Goal: Task Accomplishment & Management: Manage account settings

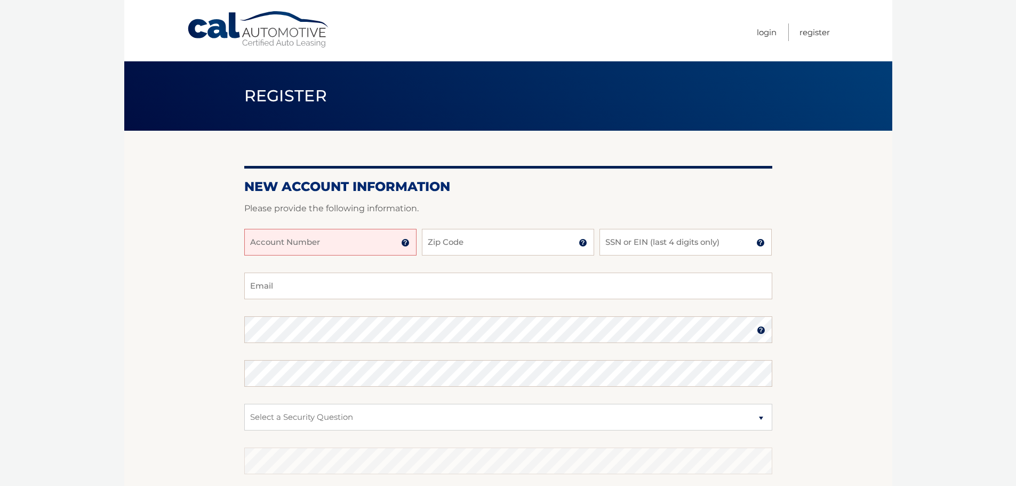
drag, startPoint x: 251, startPoint y: 220, endPoint x: 245, endPoint y: 228, distance: 9.9
click at [245, 228] on div at bounding box center [508, 222] width 528 height 13
drag, startPoint x: 278, startPoint y: 239, endPoint x: 272, endPoint y: 241, distance: 7.1
click at [275, 240] on input "Account Number" at bounding box center [330, 242] width 172 height 27
type input "44456022774"
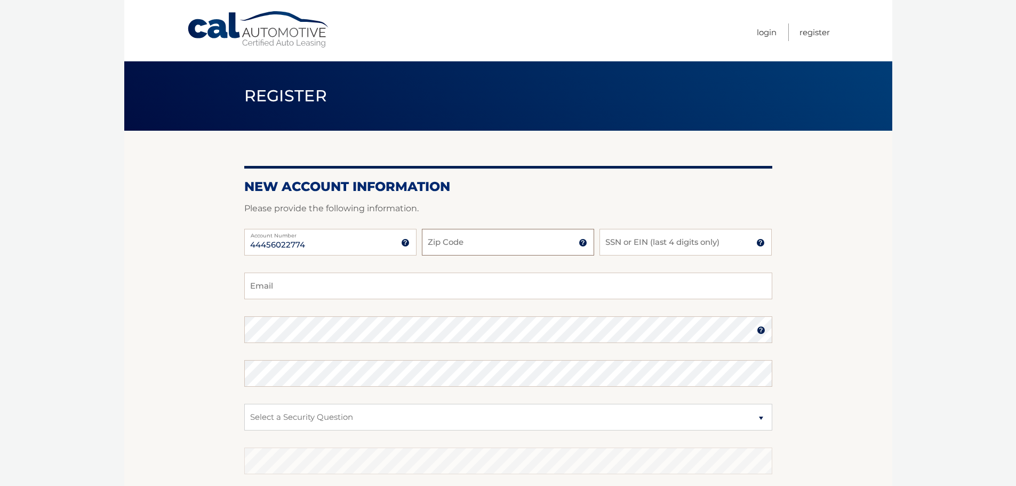
click at [458, 248] on input "Zip Code" at bounding box center [508, 242] width 172 height 27
type input "14206"
click at [612, 238] on input "SSN or EIN (last 4 digits only)" at bounding box center [686, 242] width 172 height 27
type input "8223"
click at [267, 282] on input "Email" at bounding box center [508, 286] width 528 height 27
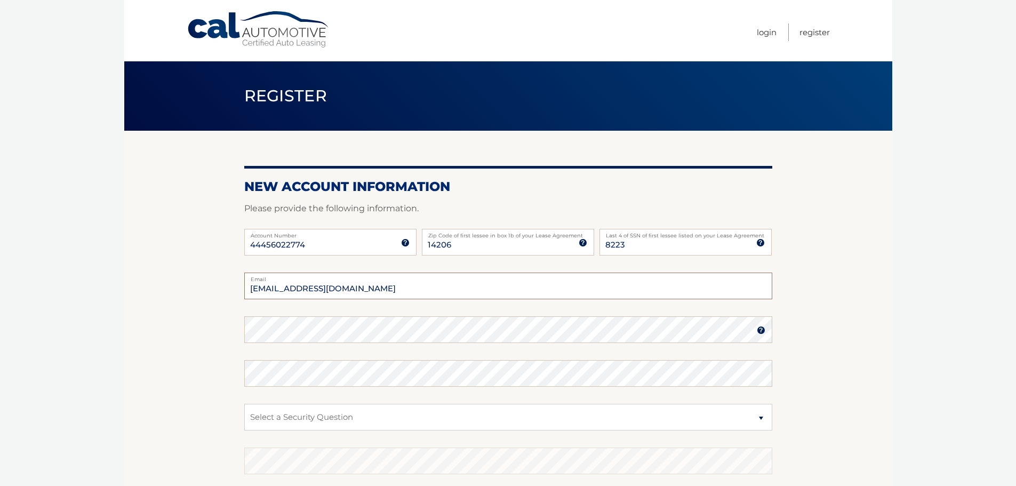
type input "bbop11352@msn.com"
click at [762, 331] on img at bounding box center [761, 330] width 9 height 9
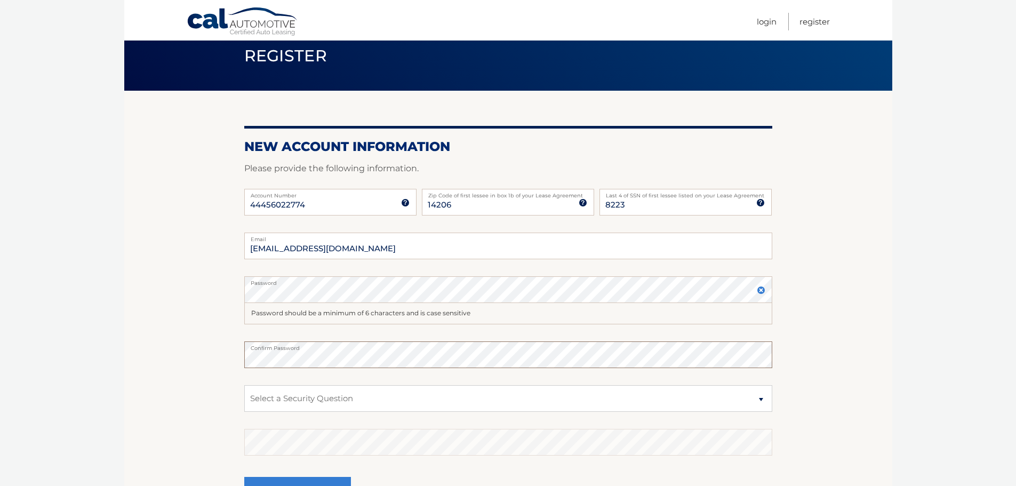
scroll to position [164, 0]
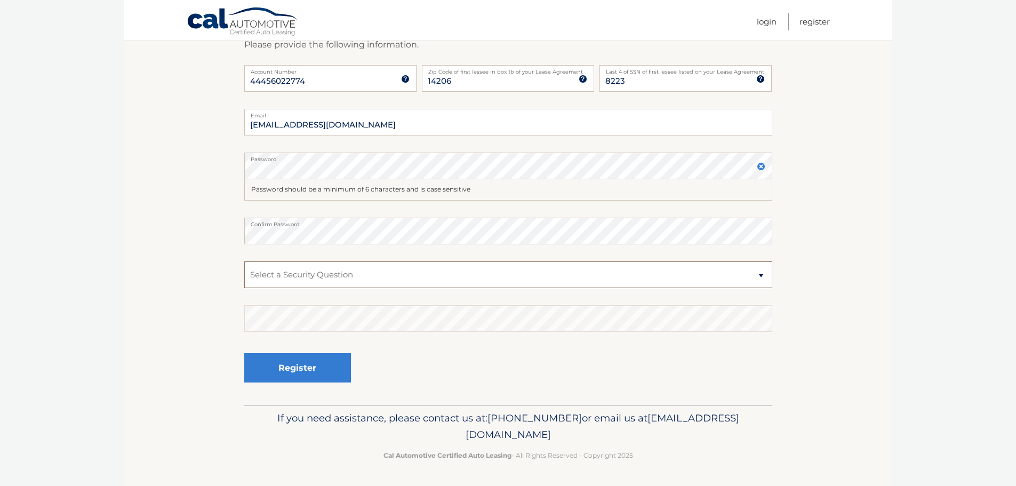
click at [760, 276] on select "Select a Security Question What was the name of your elementary school? What is…" at bounding box center [508, 274] width 528 height 27
select select "2"
click at [244, 261] on select "Select a Security Question What was the name of your elementary school? What is…" at bounding box center [508, 274] width 528 height 27
drag, startPoint x: 337, startPoint y: 125, endPoint x: 131, endPoint y: 116, distance: 206.1
click at [131, 116] on section "New Account Information Please provide the following information. 44456022774 A…" at bounding box center [508, 186] width 768 height 438
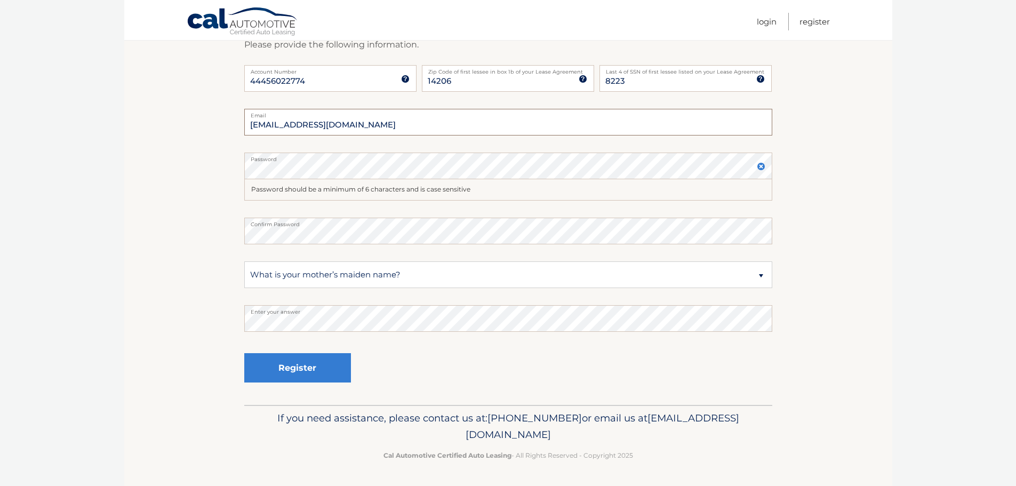
type input "gpunt23@gmail.com"
click at [244, 353] on button "Register" at bounding box center [297, 367] width 107 height 29
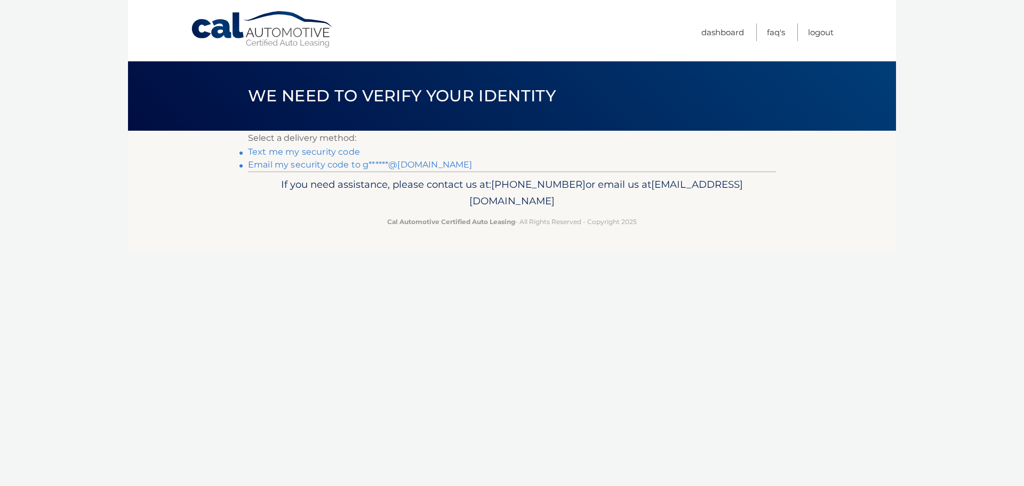
drag, startPoint x: 872, startPoint y: 235, endPoint x: 874, endPoint y: 210, distance: 25.1
click at [872, 236] on footer "If you need assistance, please contact us at: 609-807-3200 or email us at Custo…" at bounding box center [512, 211] width 768 height 81
click at [609, 115] on header "We need to verify your identity" at bounding box center [512, 95] width 528 height 69
click at [325, 150] on link "Text me my security code" at bounding box center [304, 152] width 112 height 10
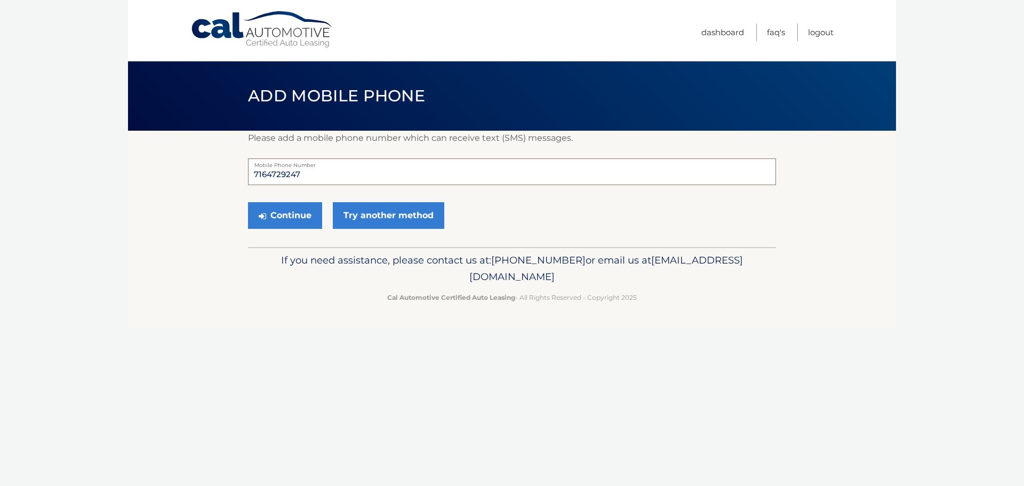
drag, startPoint x: 310, startPoint y: 174, endPoint x: 161, endPoint y: 137, distance: 154.0
click at [166, 139] on section "Please add a mobile phone number which can receive text (SMS) messages. 7164729…" at bounding box center [512, 189] width 768 height 116
type input "7164720158"
click at [294, 211] on button "Continue" at bounding box center [285, 215] width 74 height 27
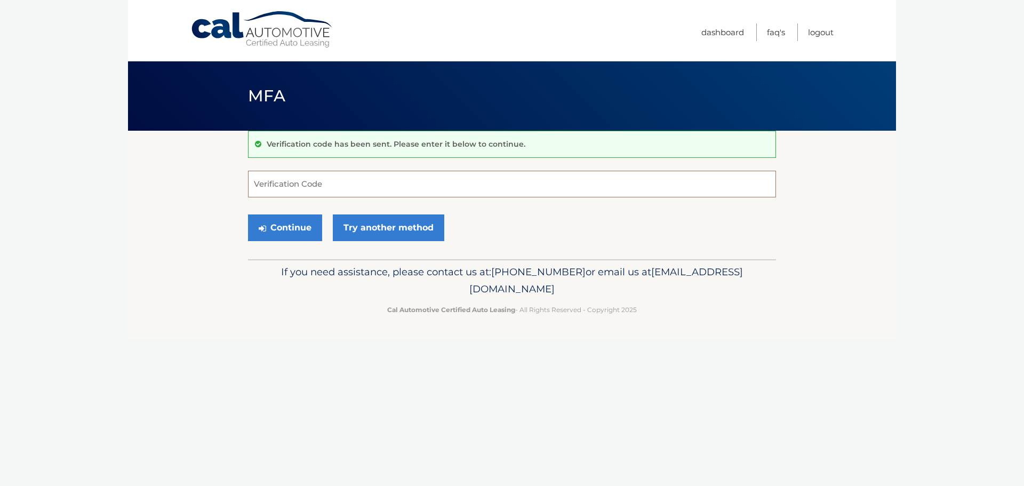
click at [292, 171] on input "Verification Code" at bounding box center [512, 184] width 528 height 27
type input "592173"
click at [277, 221] on button "Continue" at bounding box center [285, 227] width 74 height 27
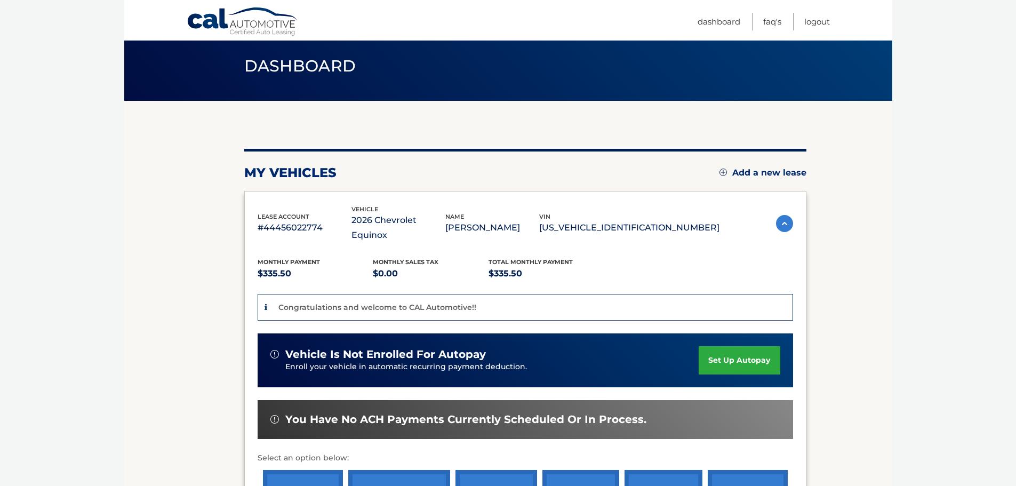
scroll to position [107, 0]
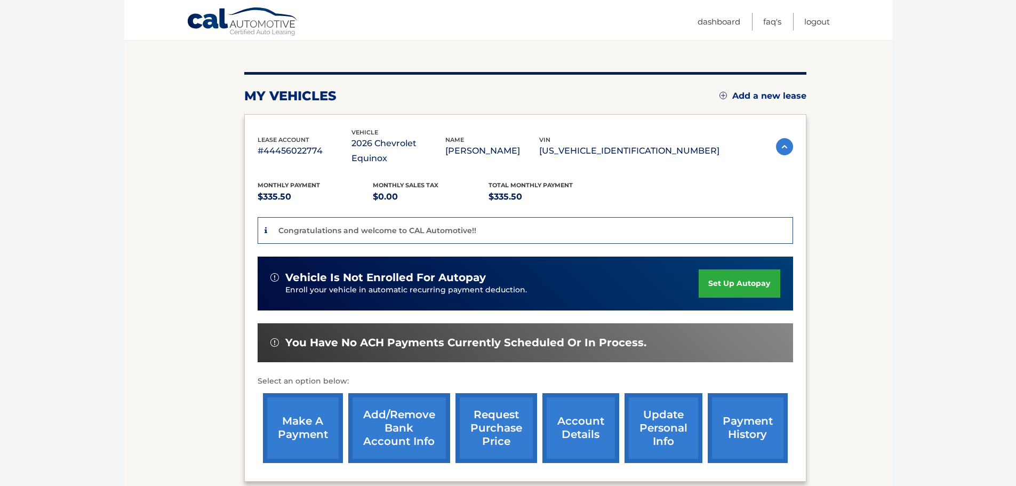
click at [729, 270] on link "set up autopay" at bounding box center [739, 283] width 81 height 28
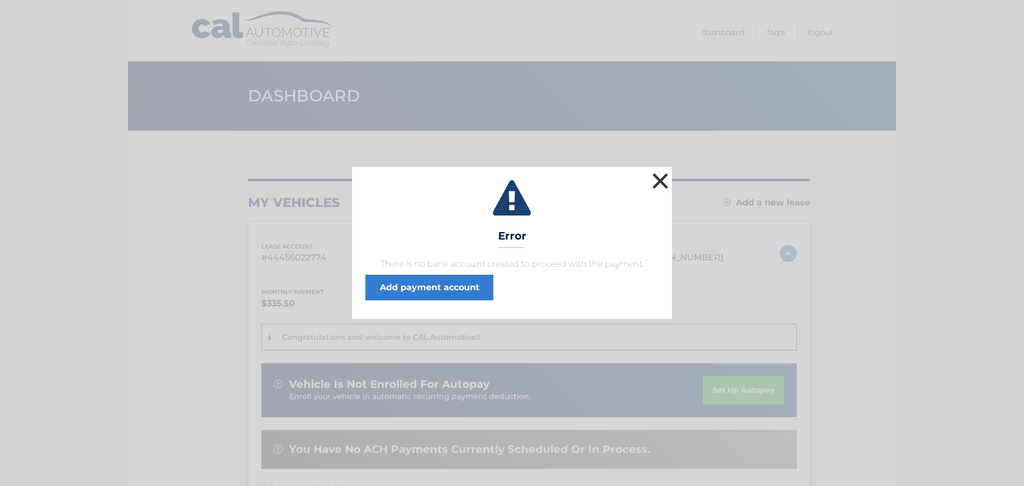
click at [661, 184] on button "×" at bounding box center [660, 180] width 21 height 21
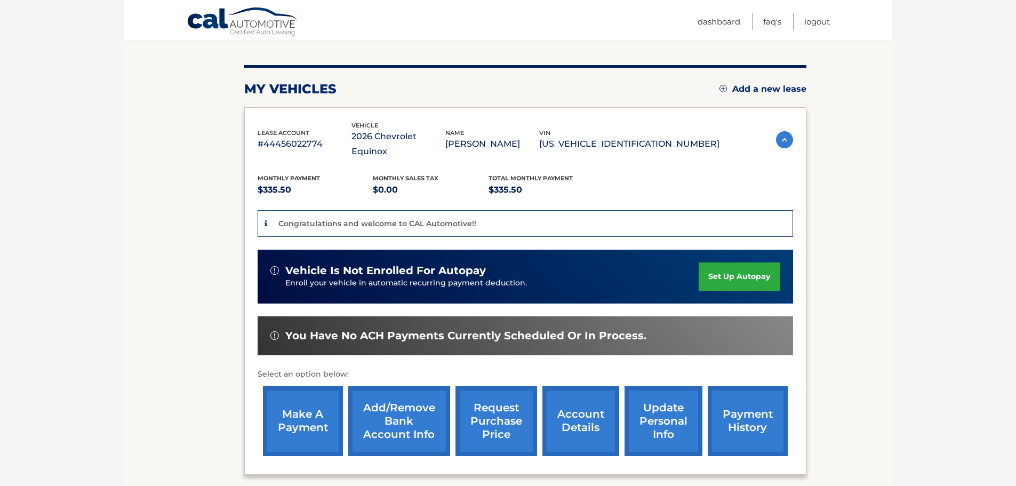
scroll to position [160, 0]
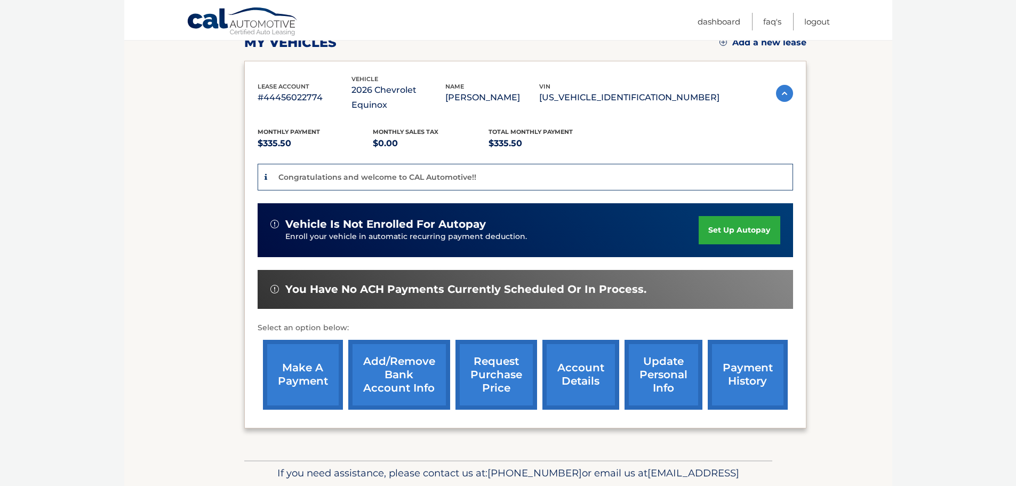
click at [405, 361] on link "Add/Remove bank account info" at bounding box center [399, 375] width 102 height 70
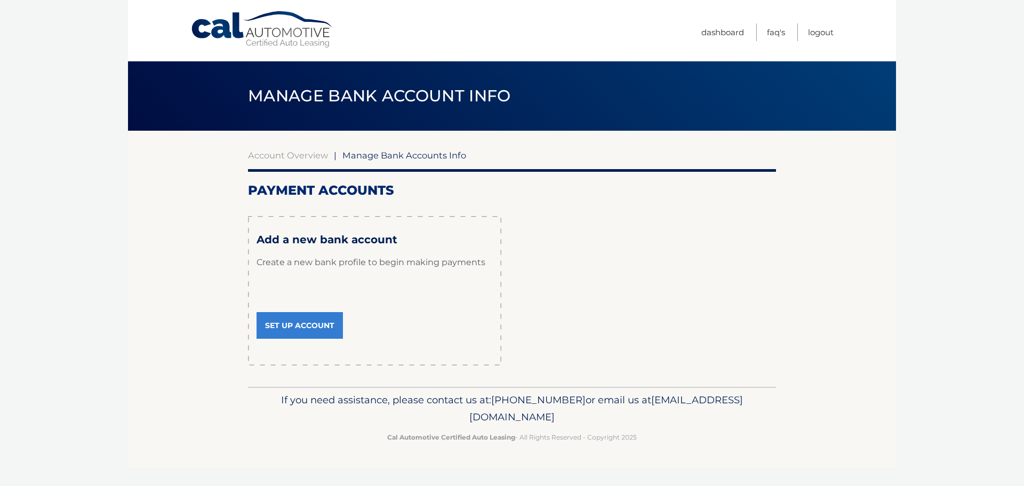
click at [307, 322] on link "Set Up Account" at bounding box center [300, 325] width 86 height 27
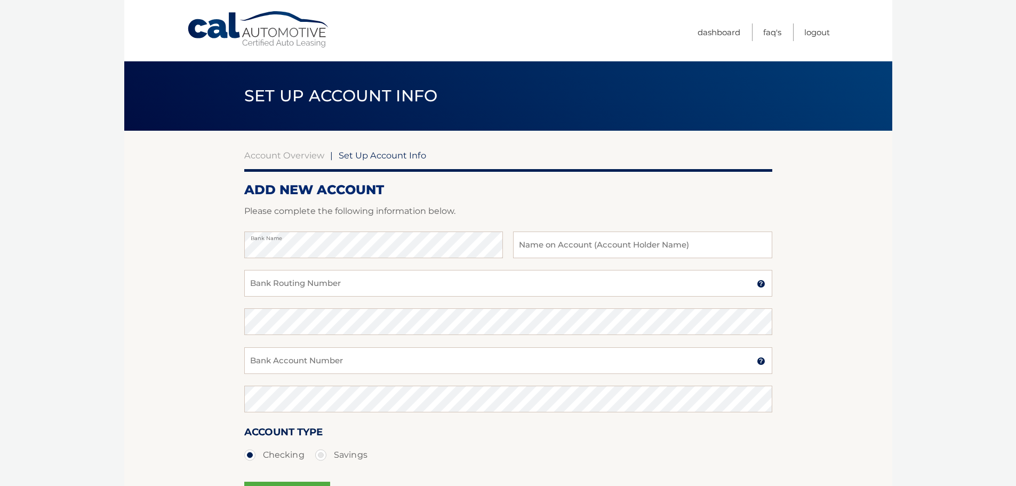
click at [531, 229] on div at bounding box center [508, 225] width 528 height 13
click at [524, 243] on input "text" at bounding box center [642, 245] width 259 height 27
type input "Gina Puntoriero"
click at [308, 285] on input "Bank Routing Number" at bounding box center [508, 283] width 528 height 27
type input "021300077"
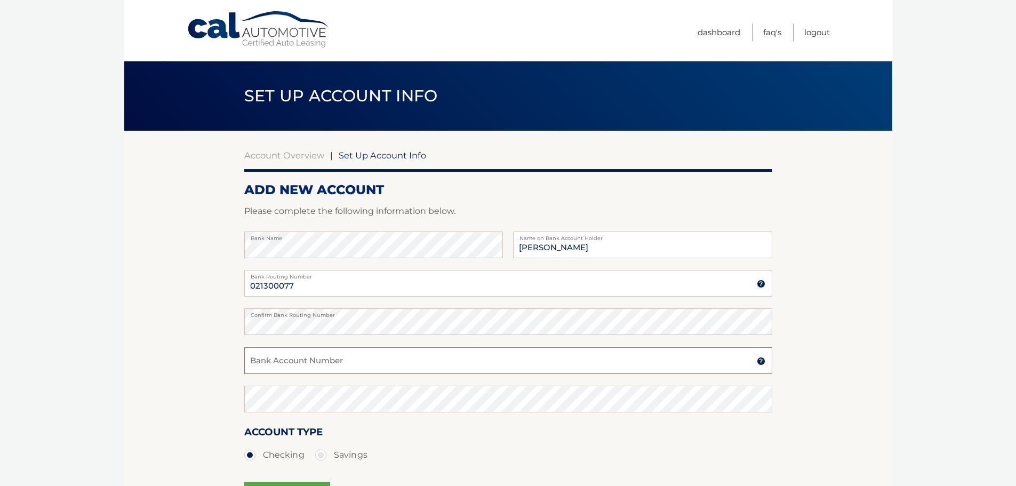
click at [249, 357] on input "Bank Account Number" at bounding box center [508, 360] width 528 height 27
type input "774294086"
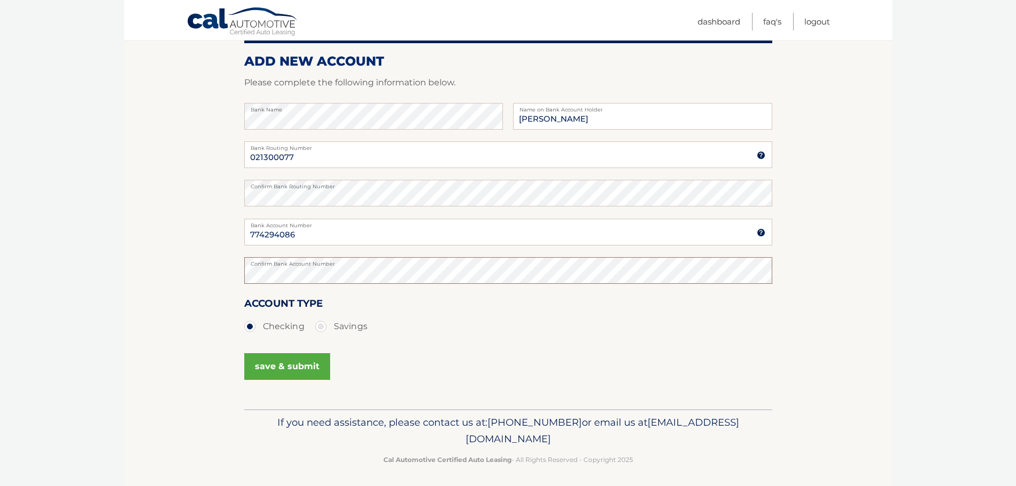
scroll to position [133, 0]
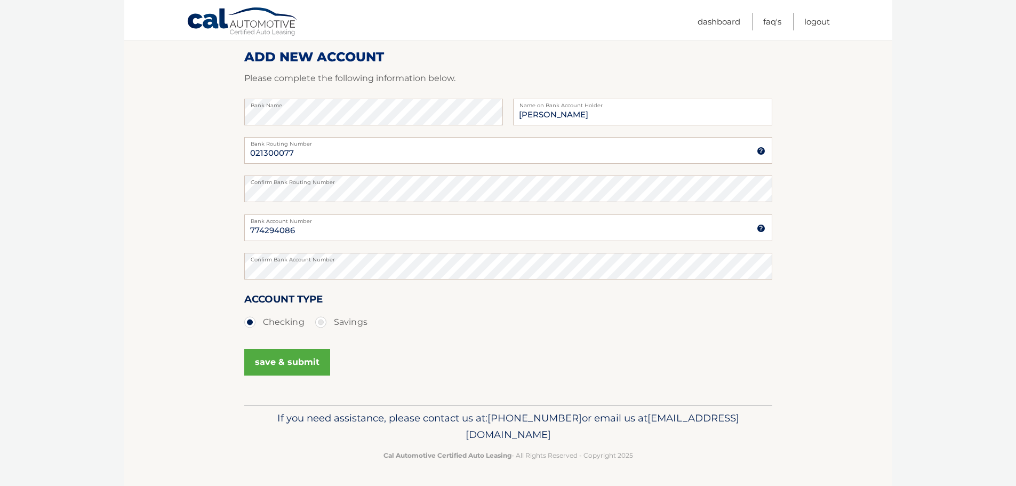
click at [303, 360] on button "save & submit" at bounding box center [287, 362] width 86 height 27
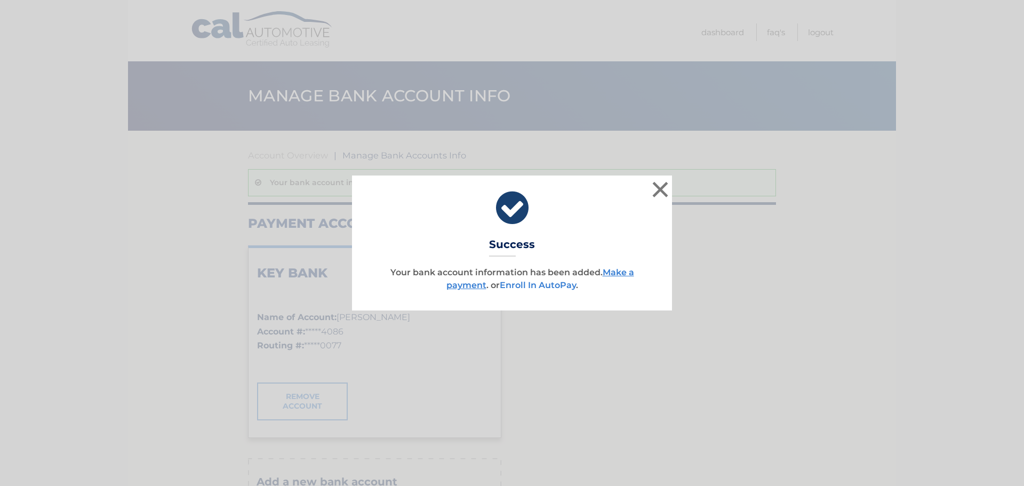
click at [540, 287] on link "Enroll In AutoPay" at bounding box center [538, 285] width 76 height 10
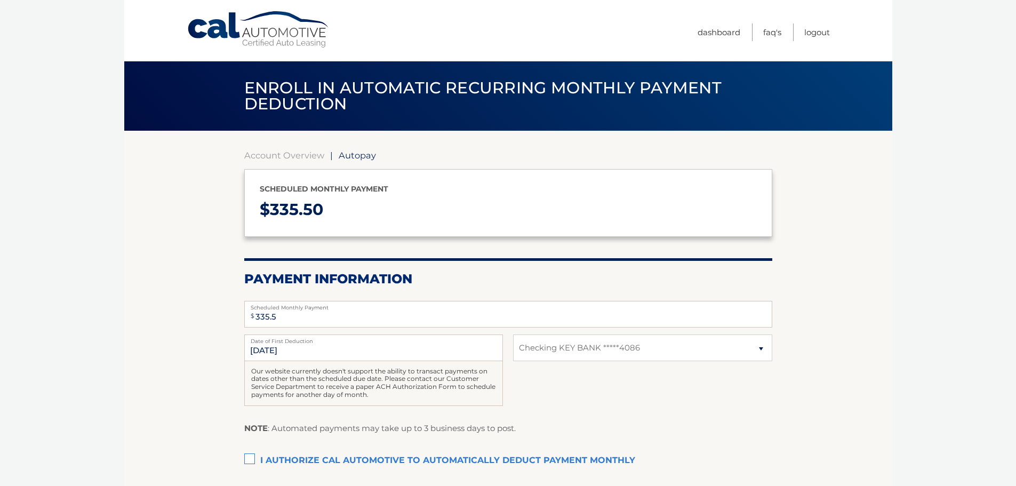
select select "NzZiMjdjN2MtMTNjNS00YzNiLThiNmEtYzg3MGVmNGY5MGVh"
click at [250, 456] on label "I authorize cal automotive to automatically deduct payment monthly This checkbo…" at bounding box center [508, 460] width 528 height 21
click at [0, 0] on input "I authorize cal automotive to automatically deduct payment monthly This checkbo…" at bounding box center [0, 0] width 0 height 0
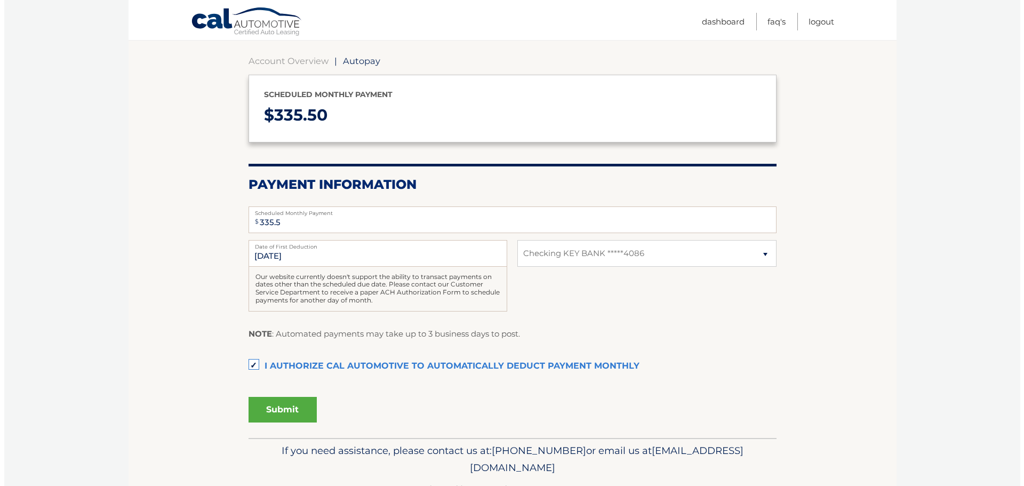
scroll to position [107, 0]
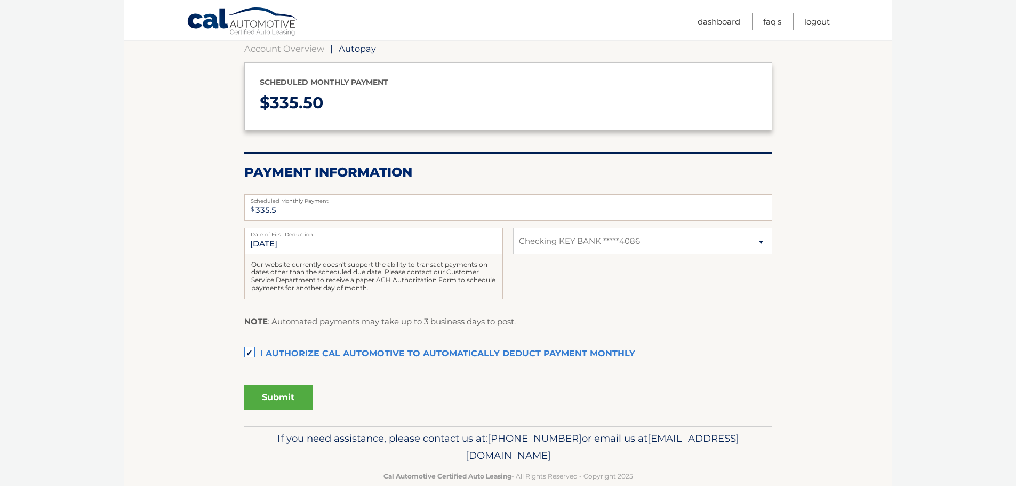
click at [268, 401] on button "Submit" at bounding box center [278, 398] width 68 height 26
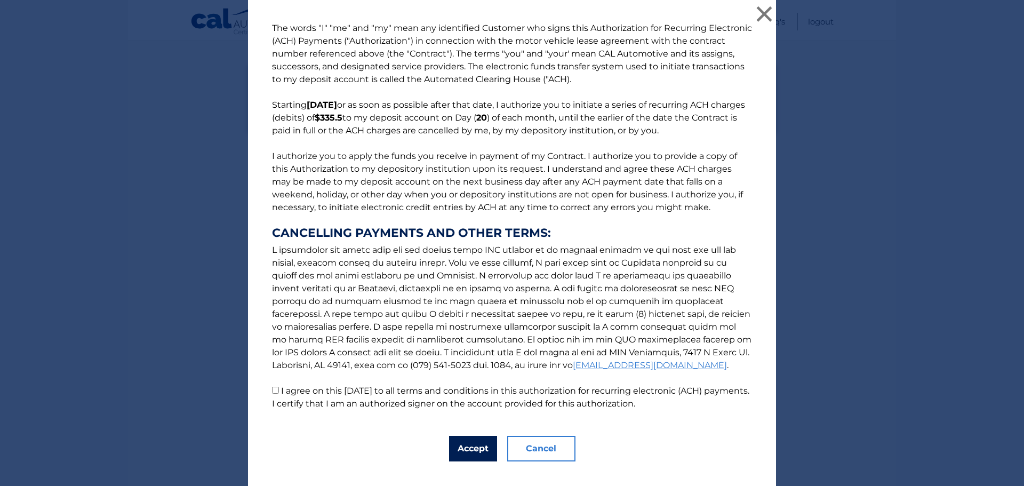
click at [473, 447] on button "Accept" at bounding box center [473, 449] width 48 height 26
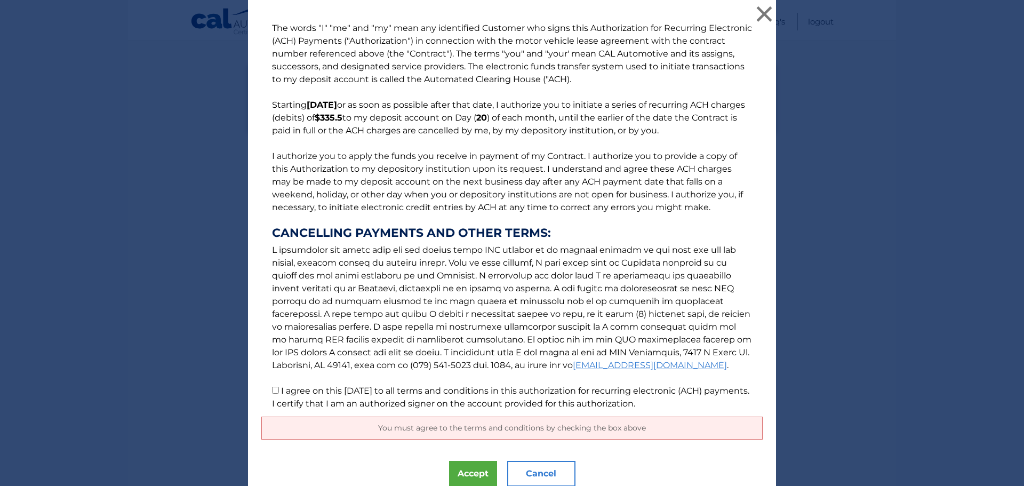
click at [274, 393] on input "I agree on this [DATE] to all terms and conditions in this authorization for re…" at bounding box center [275, 390] width 7 height 7
checkbox input "true"
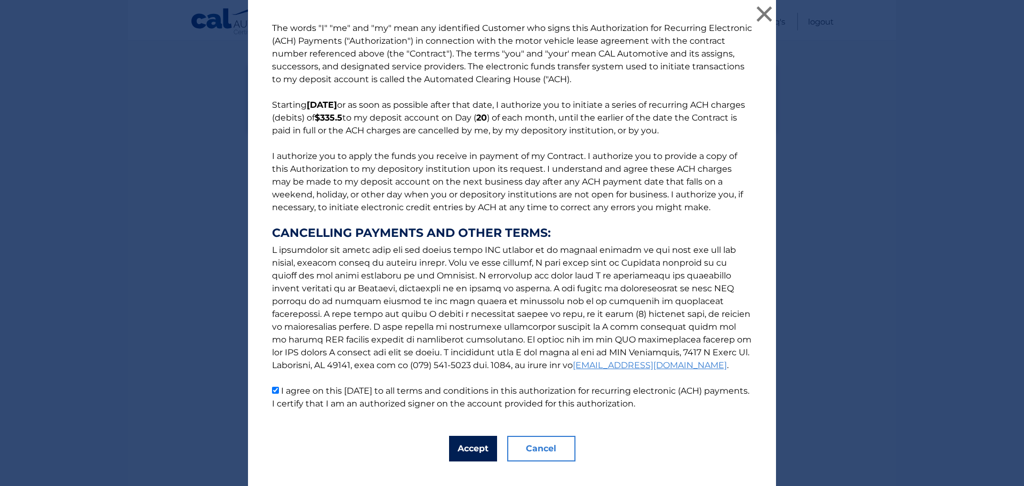
click at [457, 449] on button "Accept" at bounding box center [473, 449] width 48 height 26
drag, startPoint x: 760, startPoint y: 8, endPoint x: 758, endPoint y: 13, distance: 5.7
click at [759, 8] on button "×" at bounding box center [764, 13] width 21 height 21
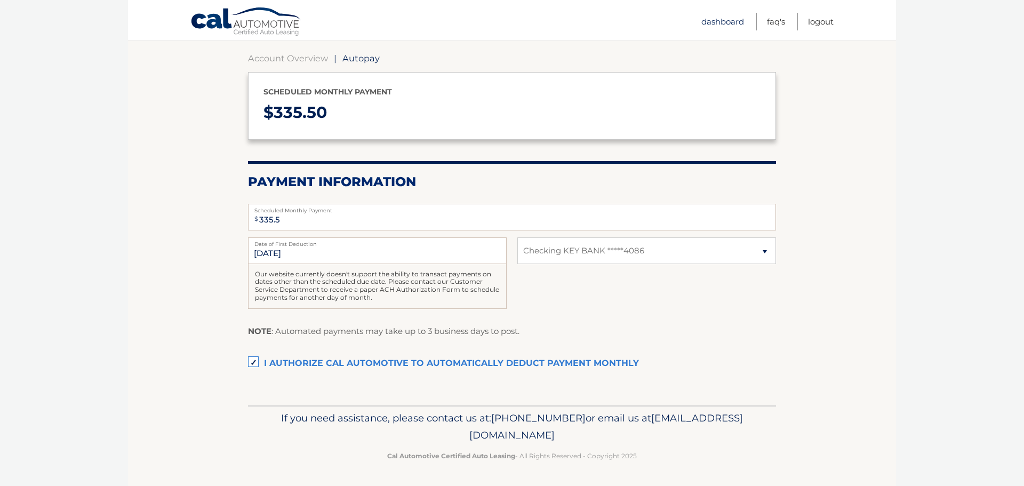
click at [716, 20] on link "Dashboard" at bounding box center [723, 22] width 43 height 18
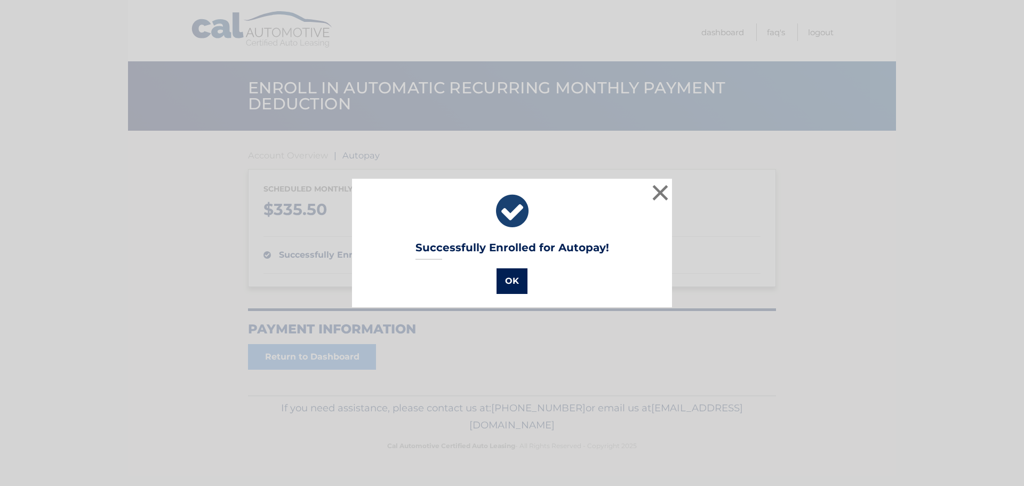
click at [509, 283] on button "OK" at bounding box center [512, 281] width 31 height 26
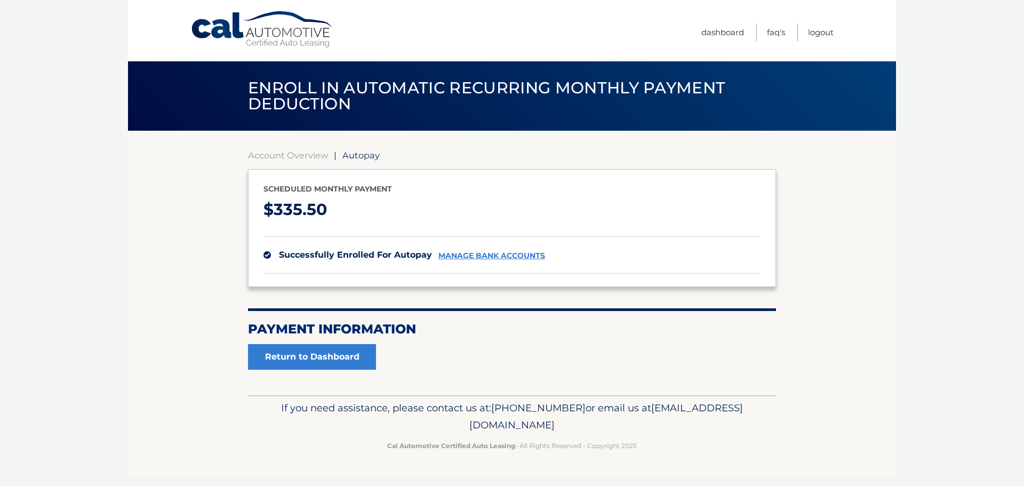
drag, startPoint x: 100, startPoint y: 0, endPoint x: 90, endPoint y: 28, distance: 29.9
click at [90, 28] on body "Cal Automotive Menu Dashboard FAQ's Logout | $" at bounding box center [512, 243] width 1024 height 486
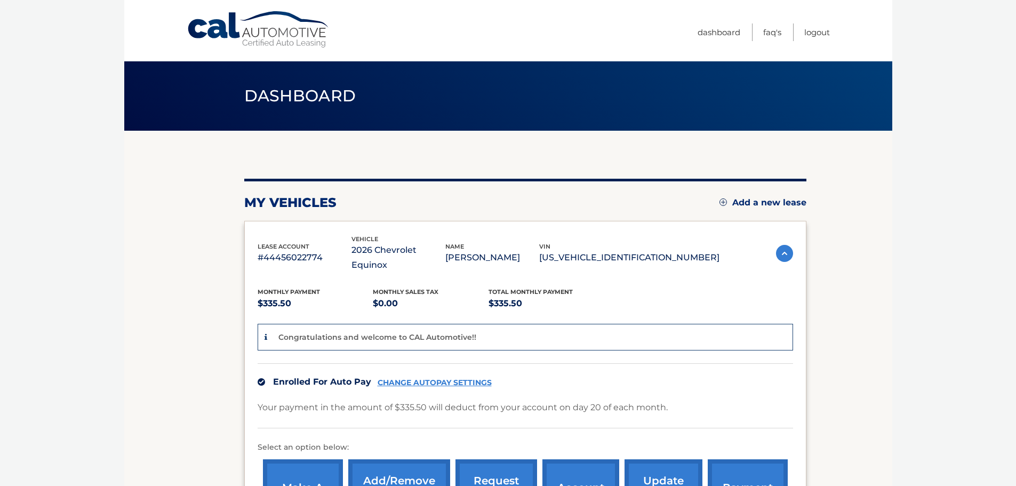
drag, startPoint x: 939, startPoint y: 1, endPoint x: 451, endPoint y: 34, distance: 489.3
click at [451, 34] on nav "Menu Dashboard FAQ's Logout" at bounding box center [584, 30] width 491 height 61
drag, startPoint x: 317, startPoint y: 1, endPoint x: 34, endPoint y: 88, distance: 295.8
click at [30, 93] on body "Cal Automotive Menu Dashboard FAQ's Logout" at bounding box center [508, 243] width 1016 height 486
drag, startPoint x: 0, startPoint y: 0, endPoint x: 39, endPoint y: 83, distance: 92.1
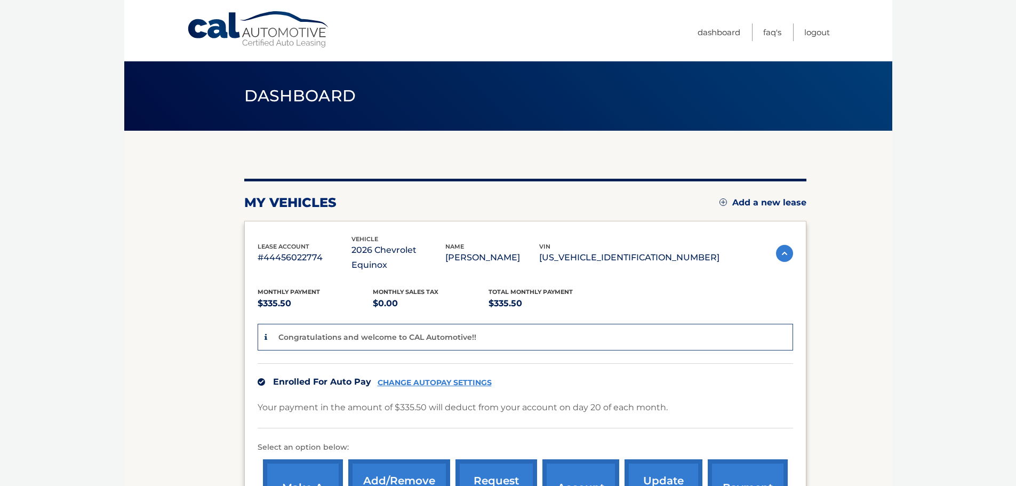
click at [39, 83] on body "Cal Automotive Menu Dashboard FAQ's Logout" at bounding box center [508, 243] width 1016 height 486
drag, startPoint x: 870, startPoint y: 28, endPoint x: 933, endPoint y: 179, distance: 164.3
click at [933, 180] on body "Cal Automotive Menu Dashboard FAQ's Logout" at bounding box center [508, 243] width 1016 height 486
drag, startPoint x: 901, startPoint y: 0, endPoint x: 996, endPoint y: 21, distance: 97.7
click at [996, 21] on body "Cal Automotive Menu Dashboard FAQ's Logout" at bounding box center [508, 243] width 1016 height 486
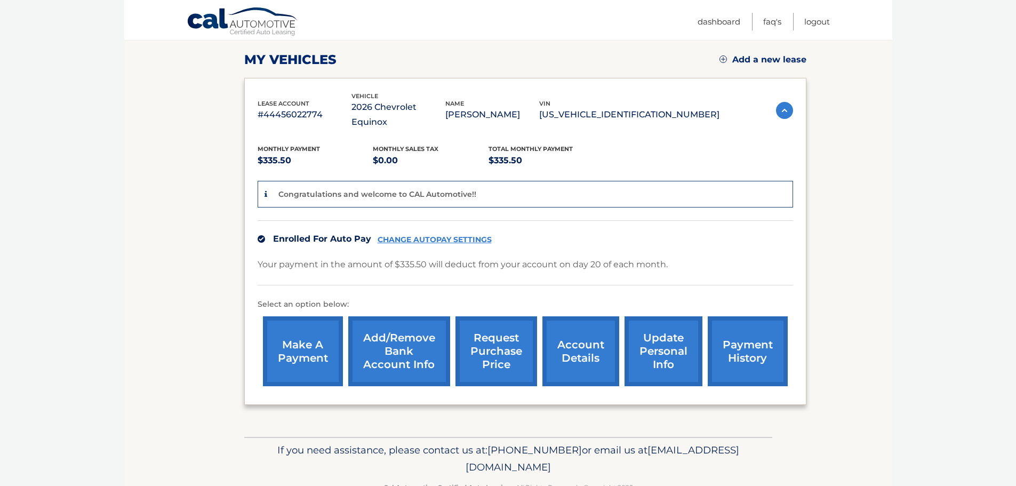
scroll to position [160, 0]
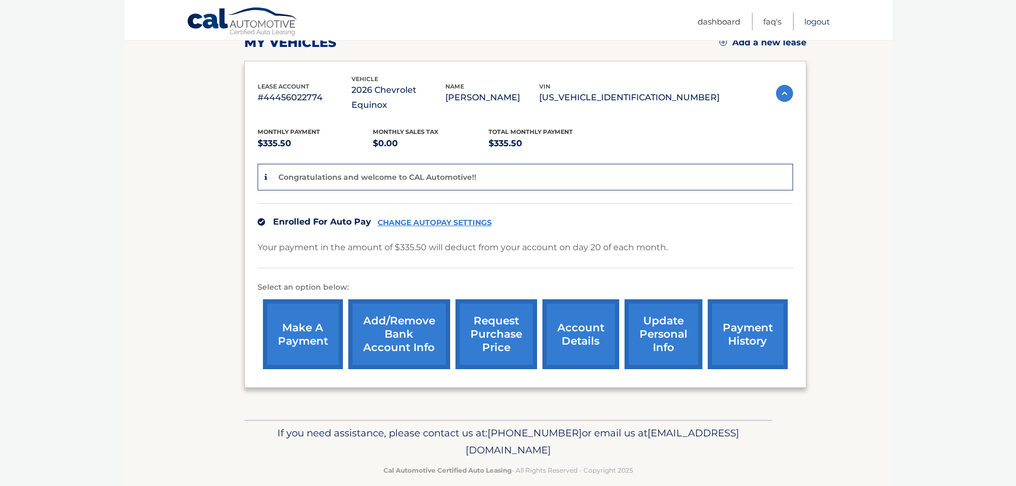
click at [819, 20] on link "Logout" at bounding box center [817, 22] width 26 height 18
